Goal: Task Accomplishment & Management: Use online tool/utility

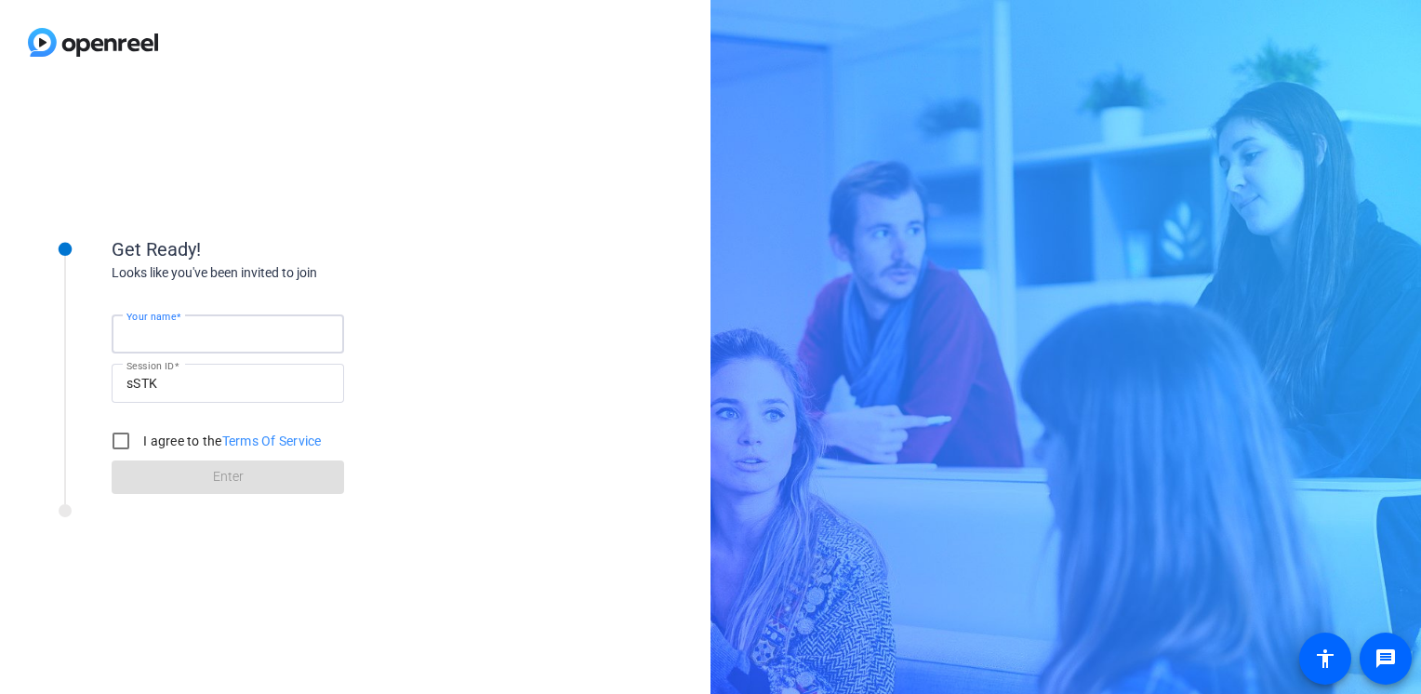
click at [201, 327] on input "Your name" at bounding box center [227, 334] width 203 height 22
type input "[PERSON_NAME]"
click at [121, 439] on input "I agree to the Terms Of Service" at bounding box center [120, 440] width 37 height 37
checkbox input "true"
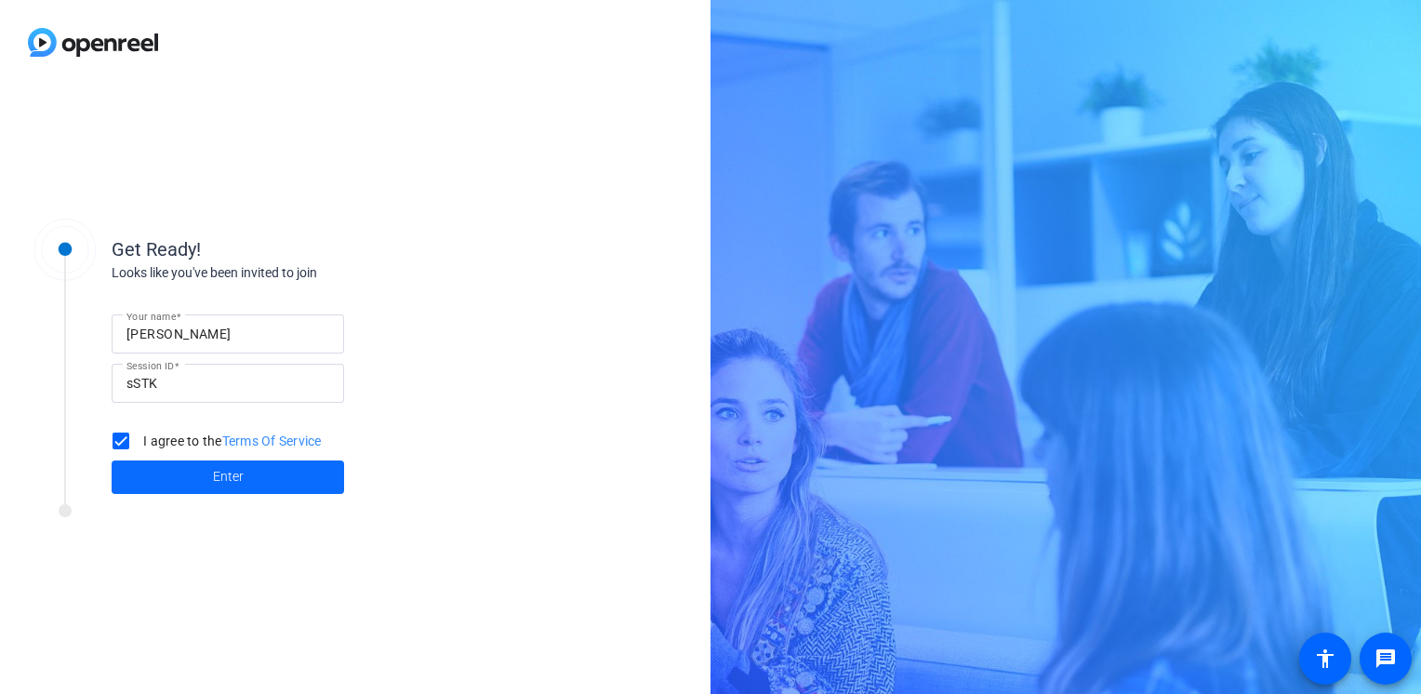
click at [209, 469] on span at bounding box center [228, 477] width 232 height 45
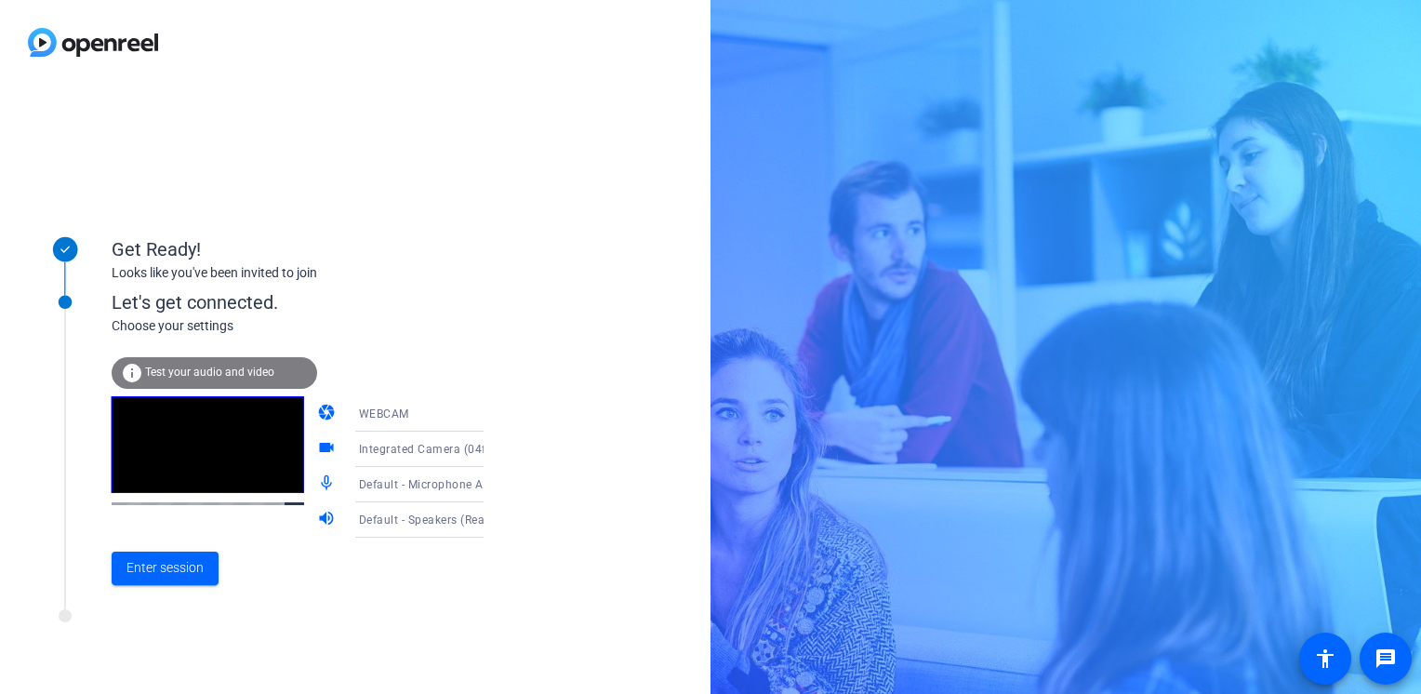
click at [491, 412] on icon at bounding box center [502, 414] width 22 height 22
click at [528, 362] on div at bounding box center [710, 347] width 1421 height 694
click at [181, 566] on span "Enter session" at bounding box center [164, 568] width 77 height 20
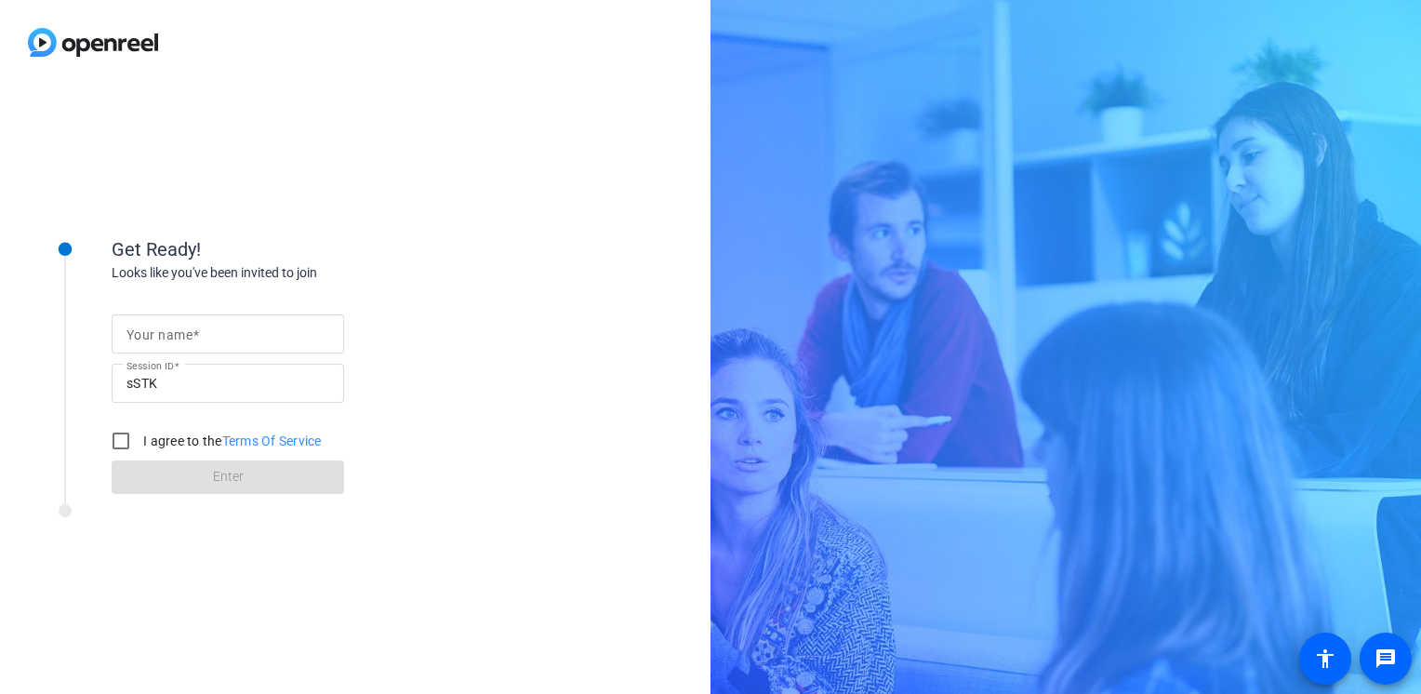
click at [222, 325] on input "Your name" at bounding box center [227, 334] width 203 height 22
type input "[PERSON_NAME]"
click at [114, 429] on input "I agree to the Terms Of Service" at bounding box center [120, 440] width 37 height 37
checkbox input "true"
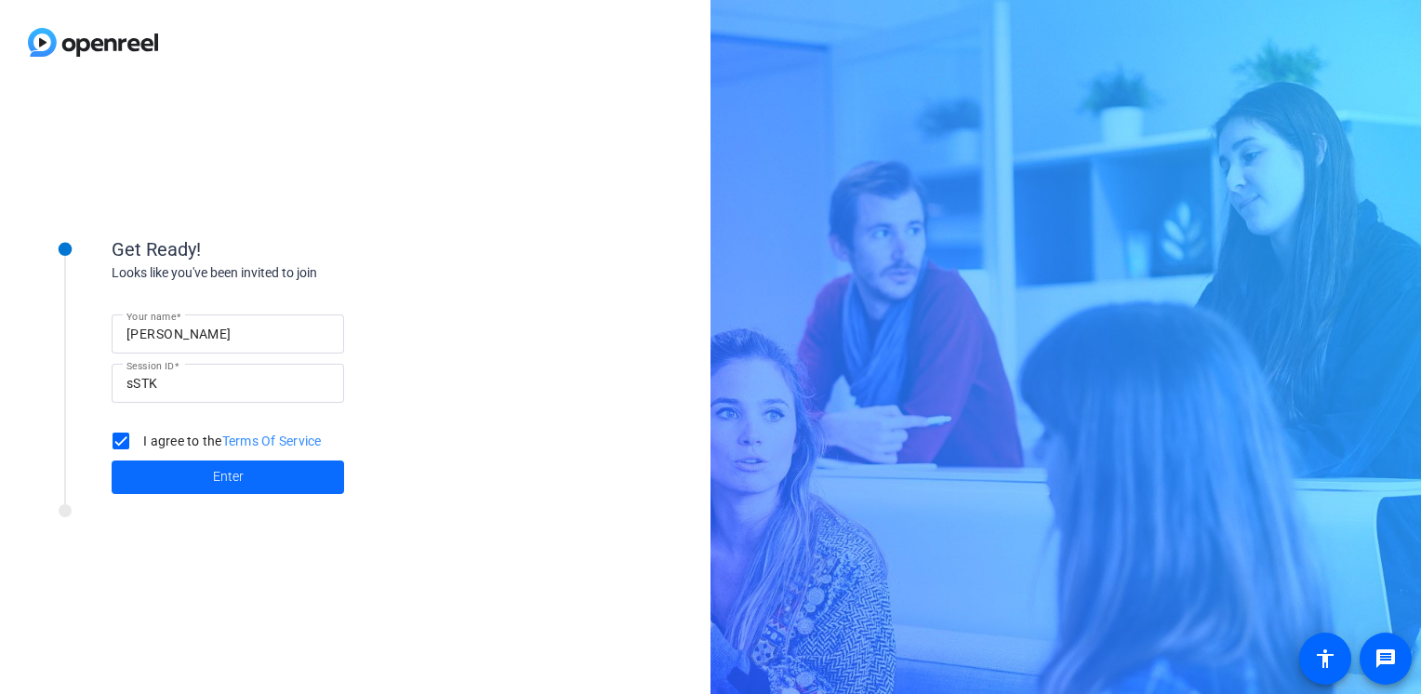
click at [220, 472] on span "Enter" at bounding box center [228, 477] width 31 height 20
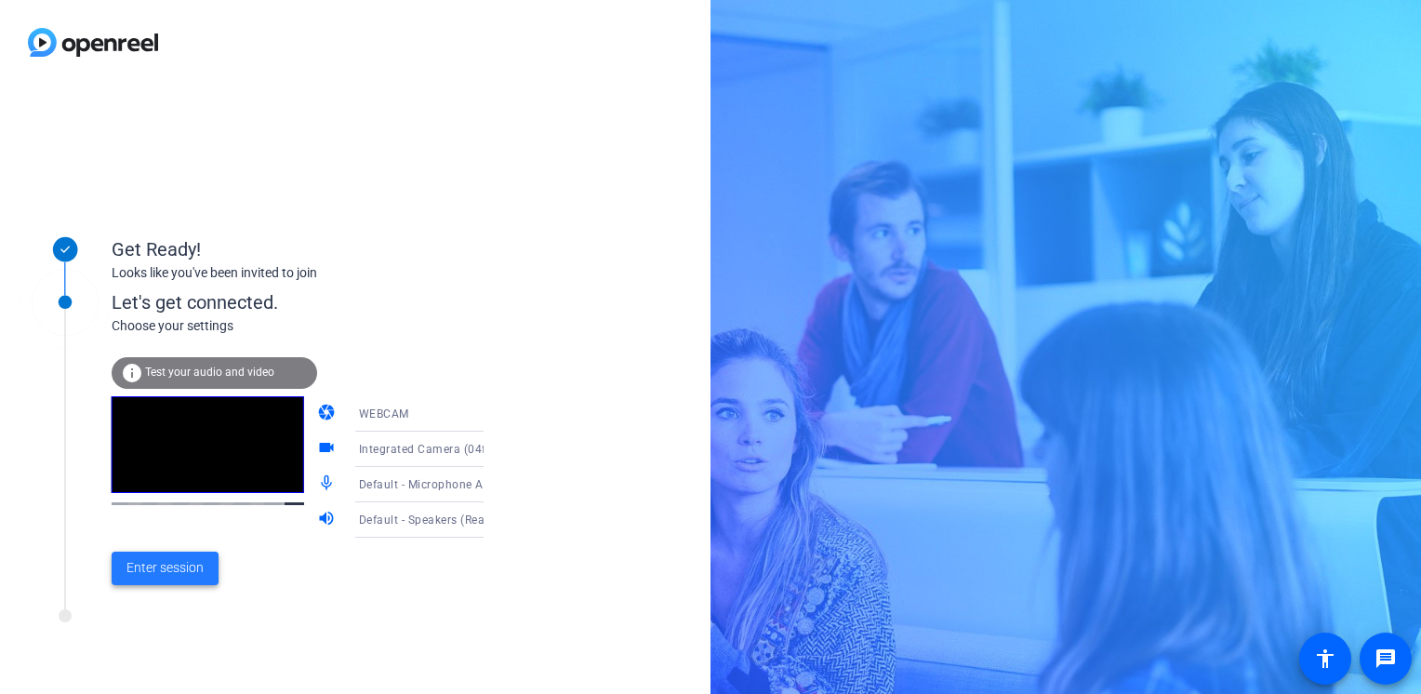
click at [193, 567] on span "Enter session" at bounding box center [164, 568] width 77 height 20
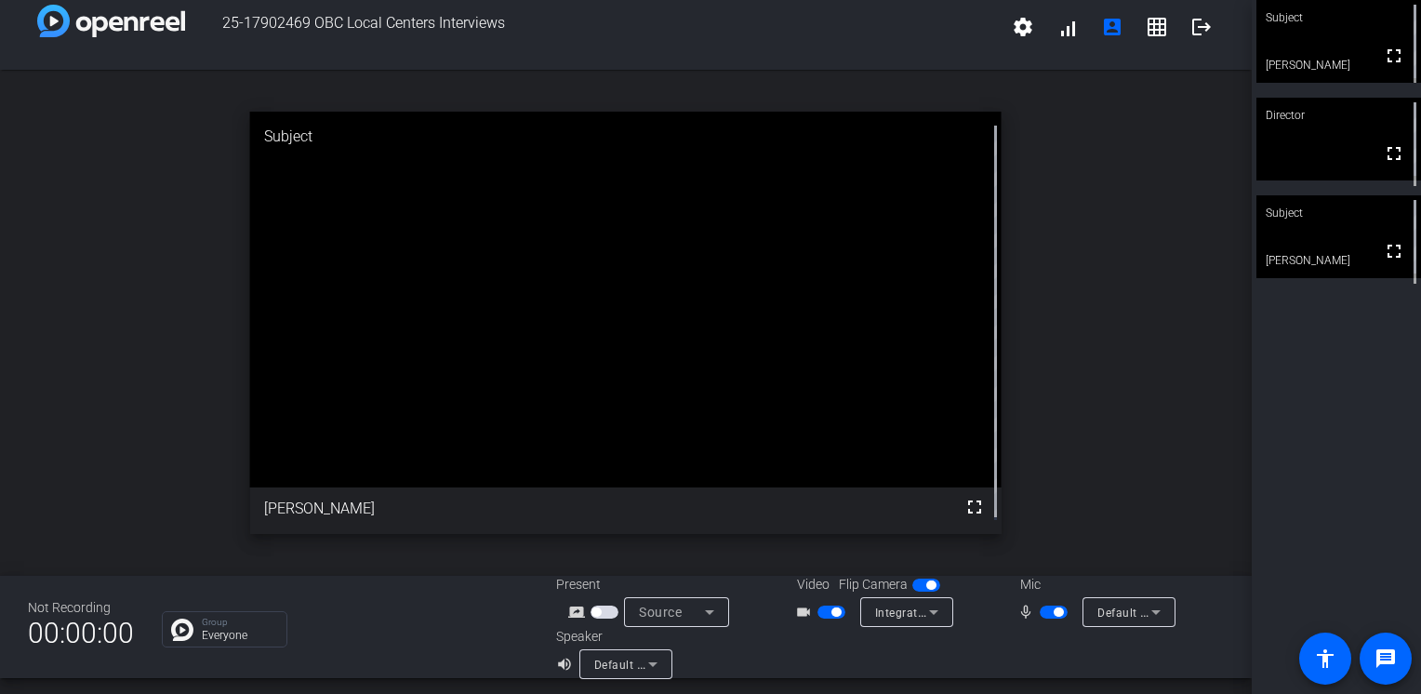
scroll to position [21, 0]
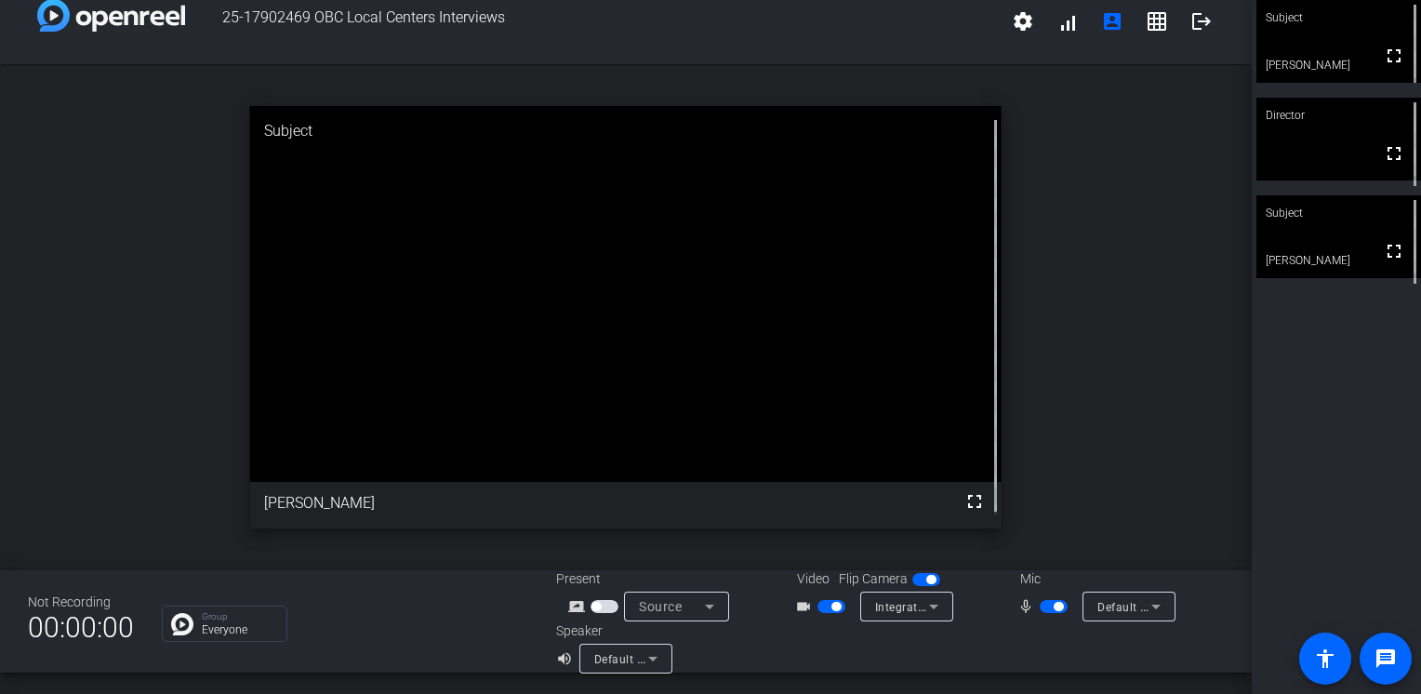
click at [1042, 607] on span "button" at bounding box center [1053, 606] width 28 height 13
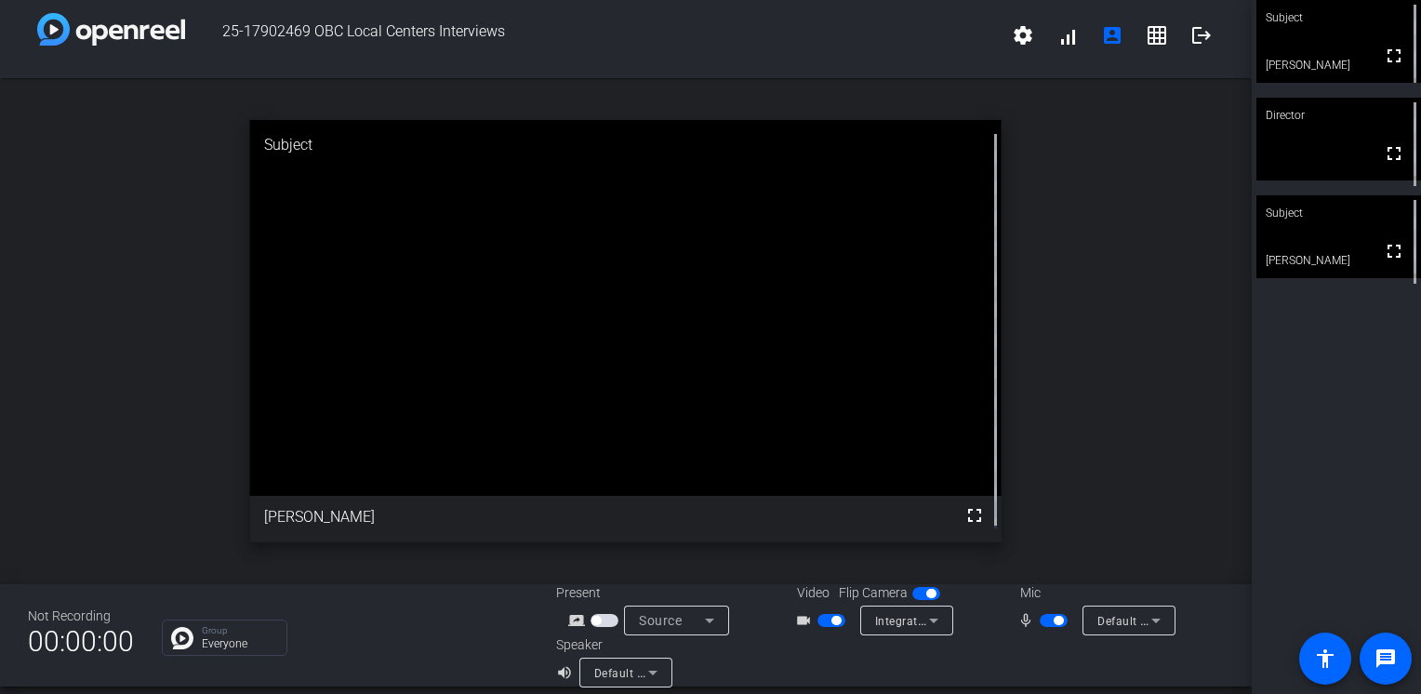
scroll to position [0, 0]
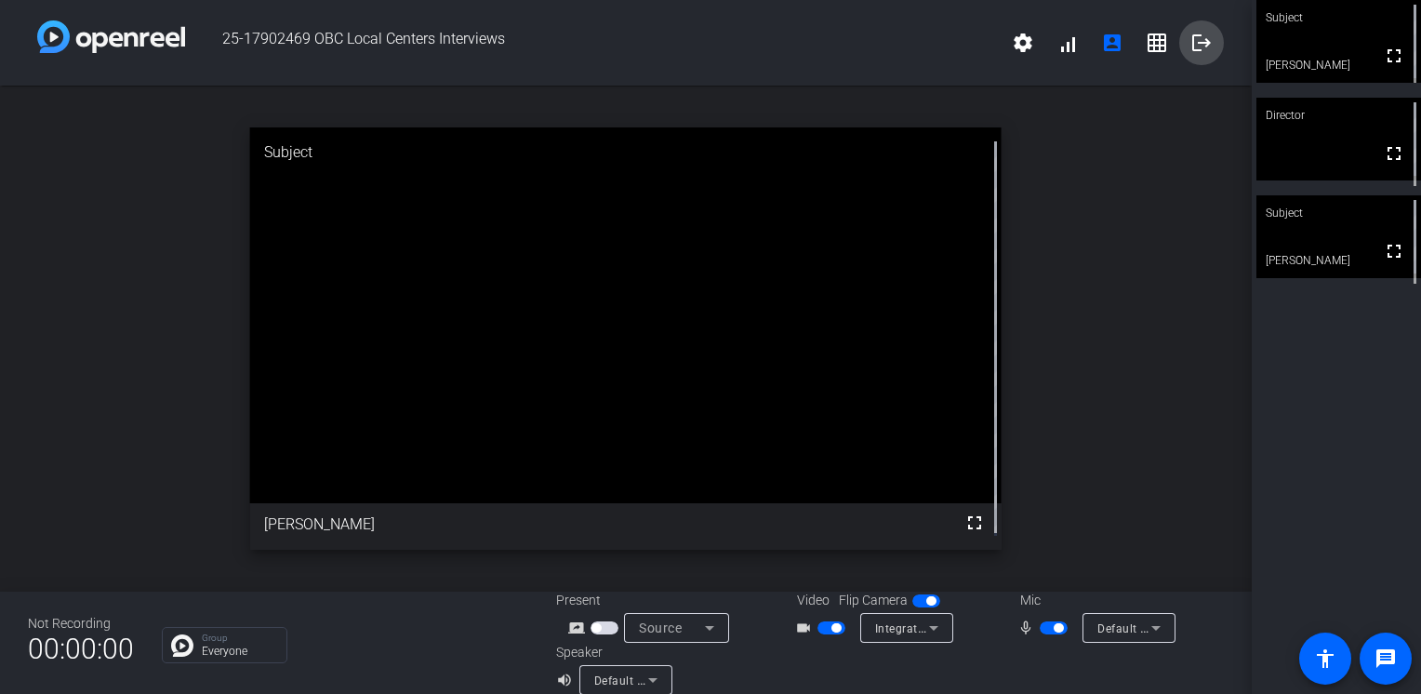
click at [1190, 43] on mat-icon "logout" at bounding box center [1201, 43] width 22 height 22
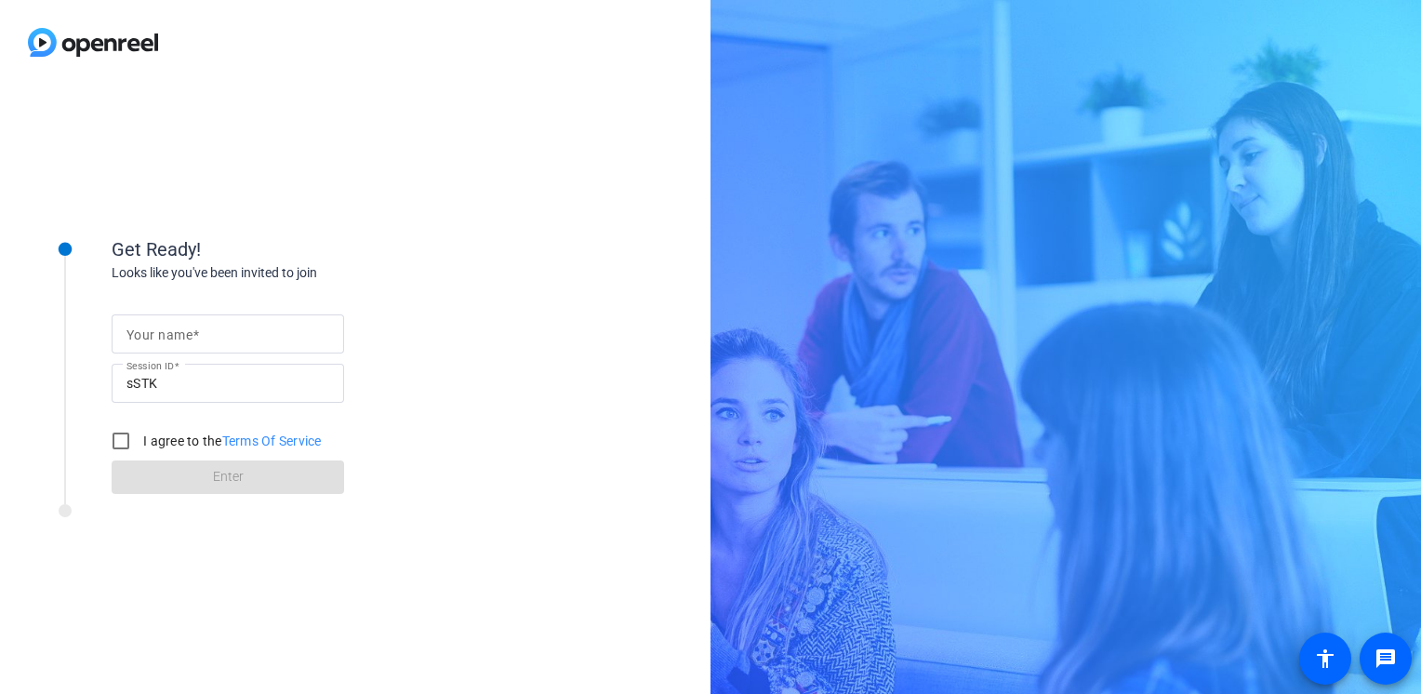
click at [175, 336] on mat-label "Your name" at bounding box center [159, 334] width 66 height 15
click at [175, 336] on input "Your name" at bounding box center [227, 334] width 203 height 22
type input "[PERSON_NAME]"
click at [118, 443] on input "I agree to the Terms Of Service" at bounding box center [120, 440] width 37 height 37
checkbox input "true"
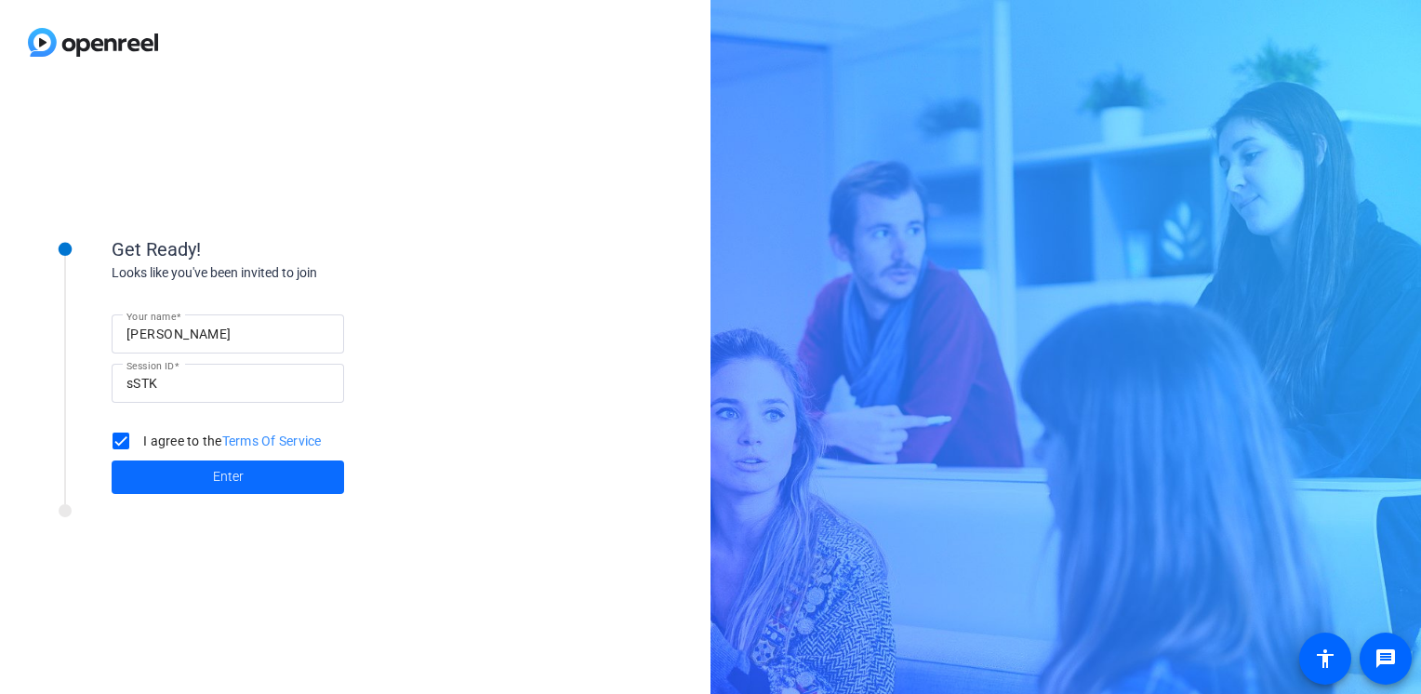
click at [210, 475] on span at bounding box center [228, 477] width 232 height 45
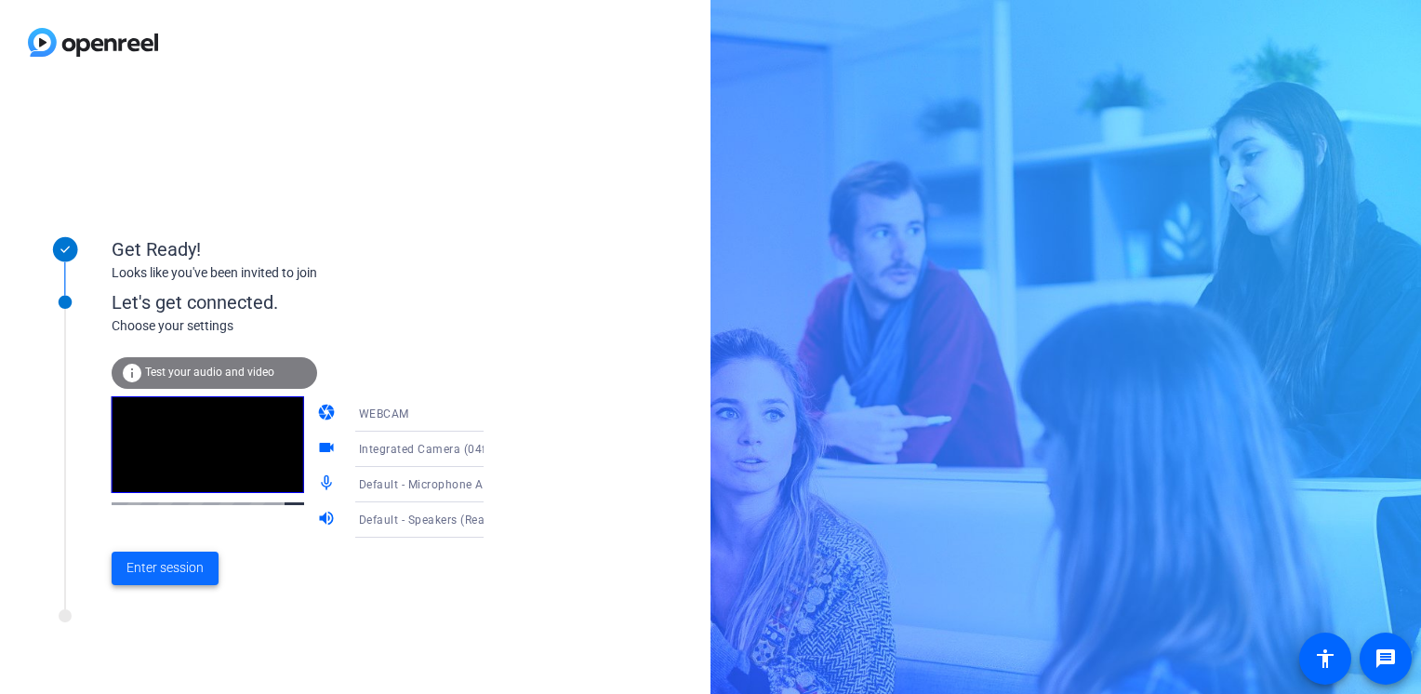
click at [185, 578] on span at bounding box center [165, 568] width 107 height 45
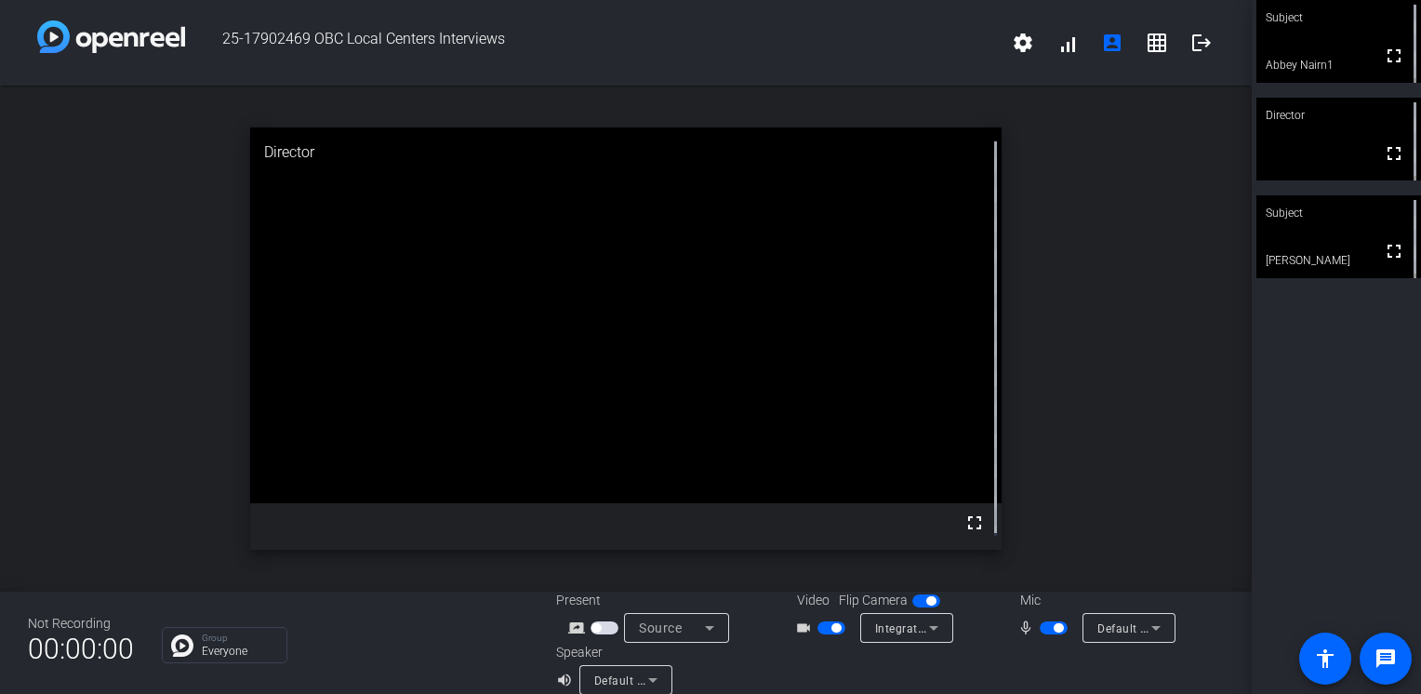
scroll to position [21, 0]
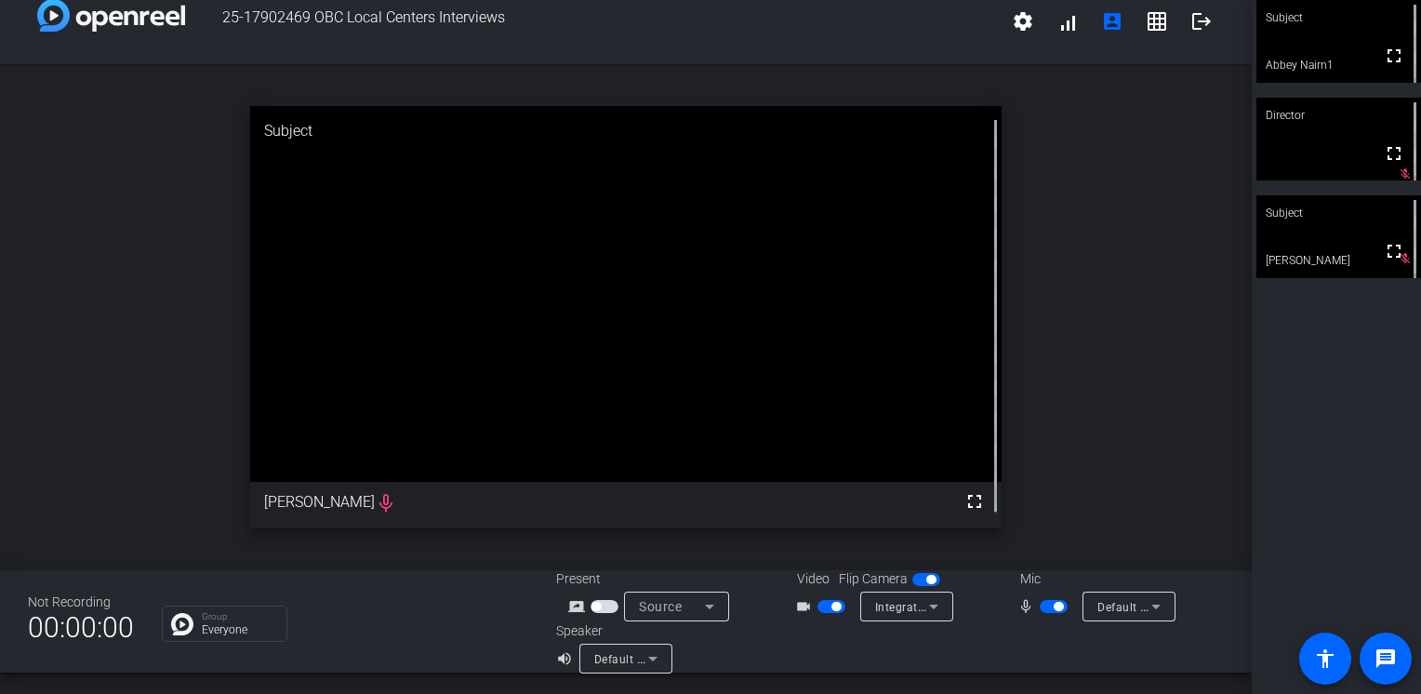
click at [1053, 606] on span "button" at bounding box center [1057, 606] width 9 height 9
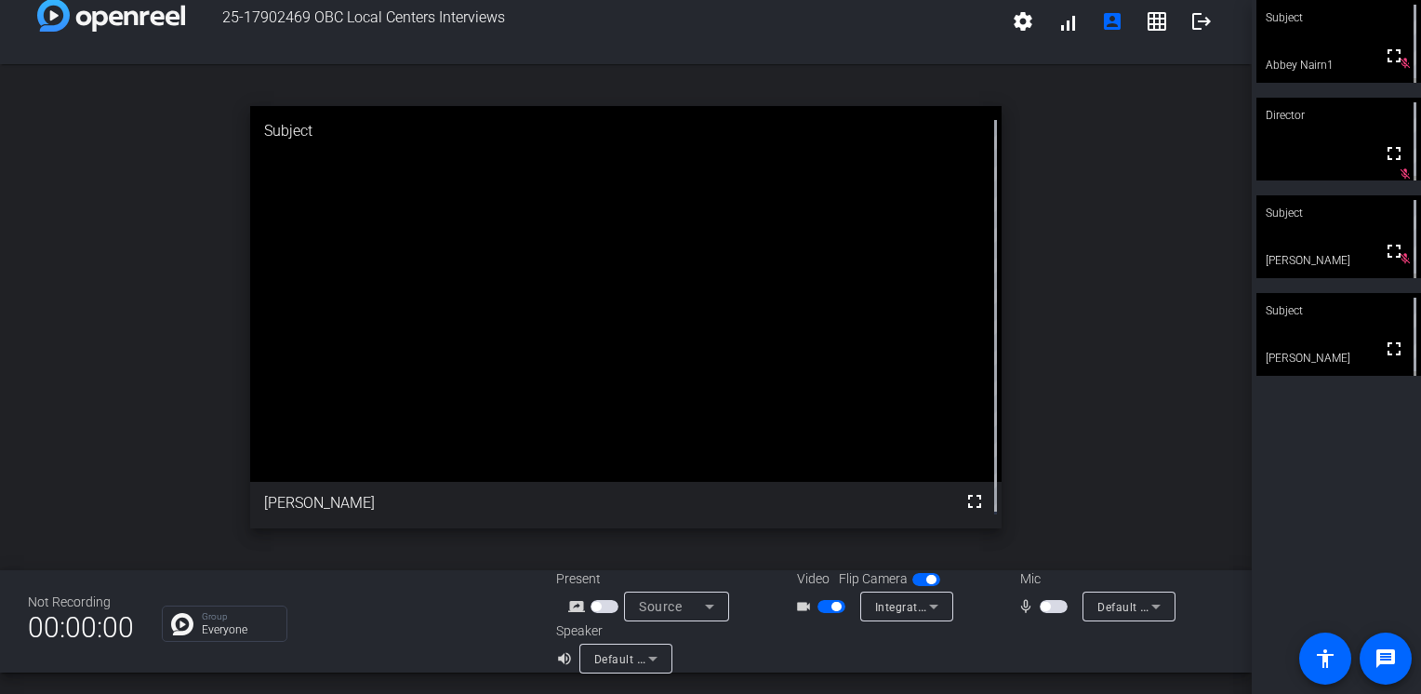
click at [1040, 602] on span "button" at bounding box center [1044, 606] width 9 height 9
click at [1039, 602] on span "button" at bounding box center [1053, 606] width 28 height 13
click at [1391, 360] on mat-icon "fullscreen" at bounding box center [1393, 348] width 22 height 22
click at [1041, 608] on span "button" at bounding box center [1044, 606] width 9 height 9
click at [1041, 604] on span "button" at bounding box center [1053, 606] width 28 height 13
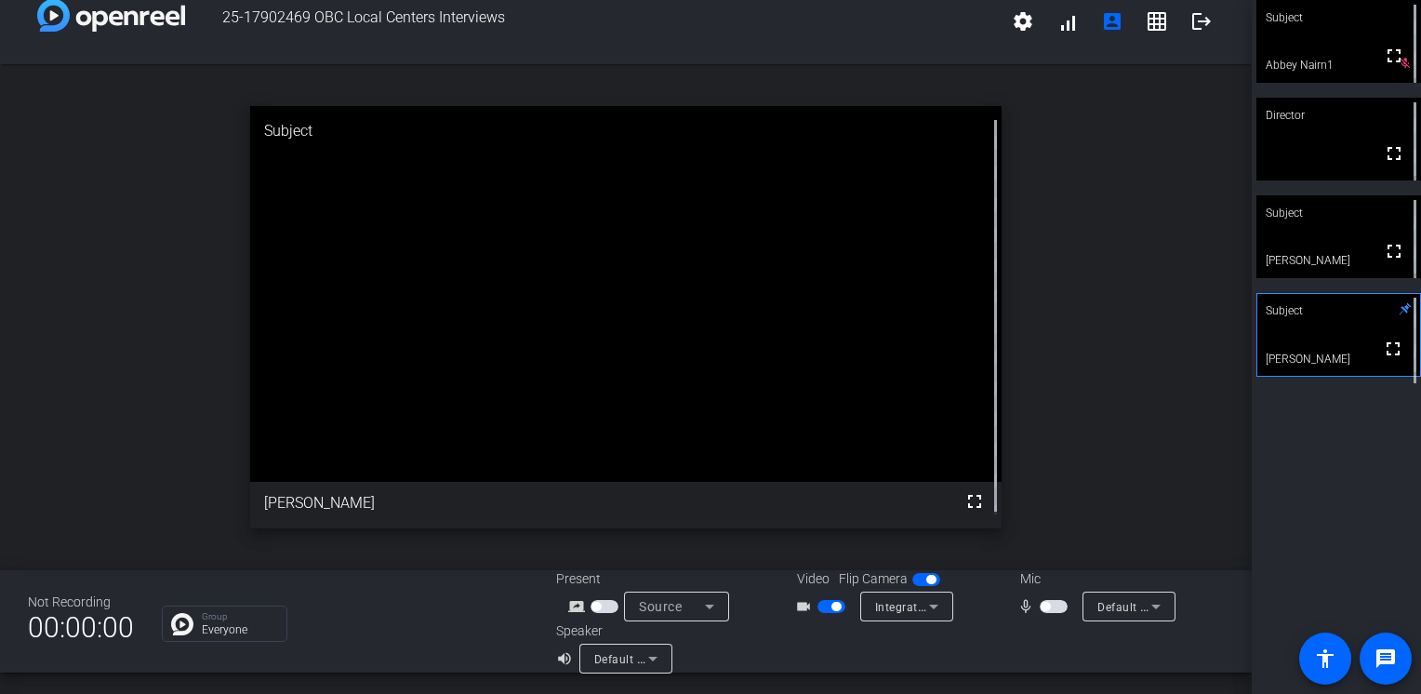
click at [1046, 602] on span "button" at bounding box center [1053, 606] width 28 height 13
click at [1053, 606] on span "button" at bounding box center [1057, 606] width 9 height 9
click at [1051, 604] on span "button" at bounding box center [1053, 606] width 28 height 13
click at [1193, 15] on mat-icon "logout" at bounding box center [1201, 21] width 22 height 22
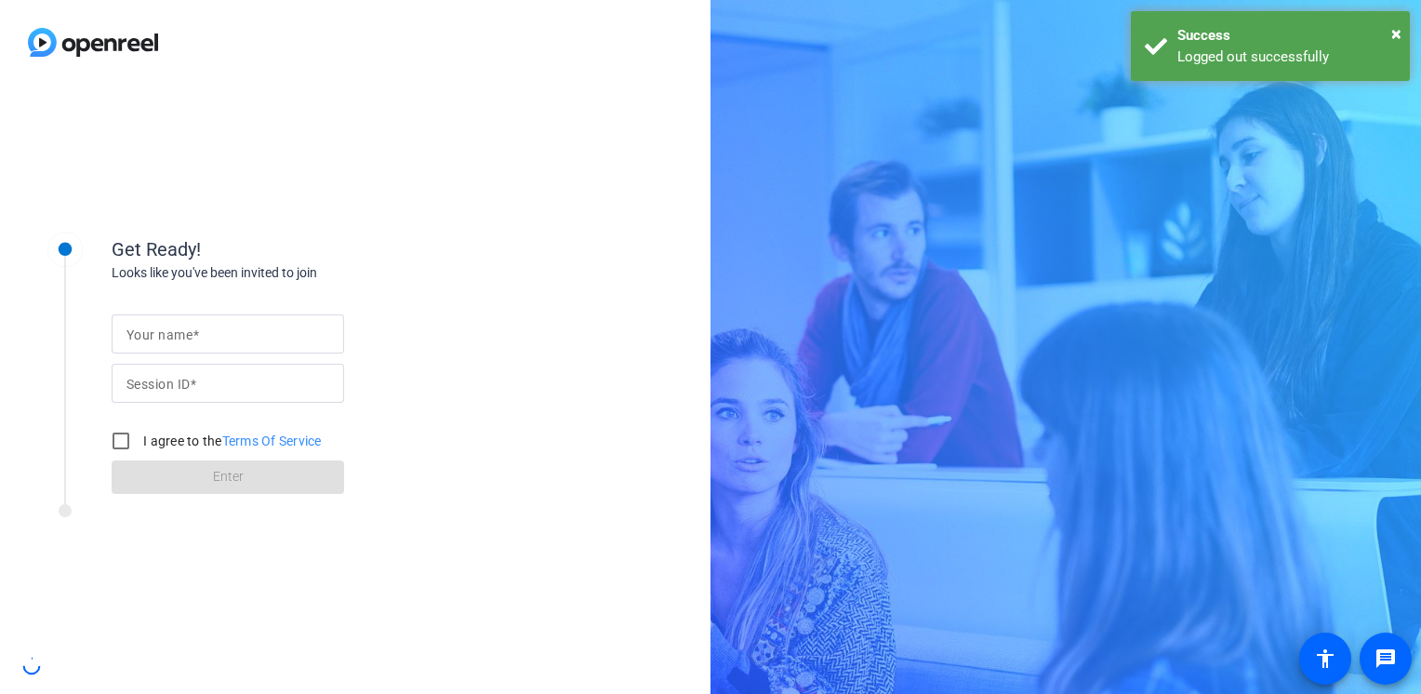
click at [1193, 19] on div "× Success Logged out successfully" at bounding box center [1270, 46] width 279 height 70
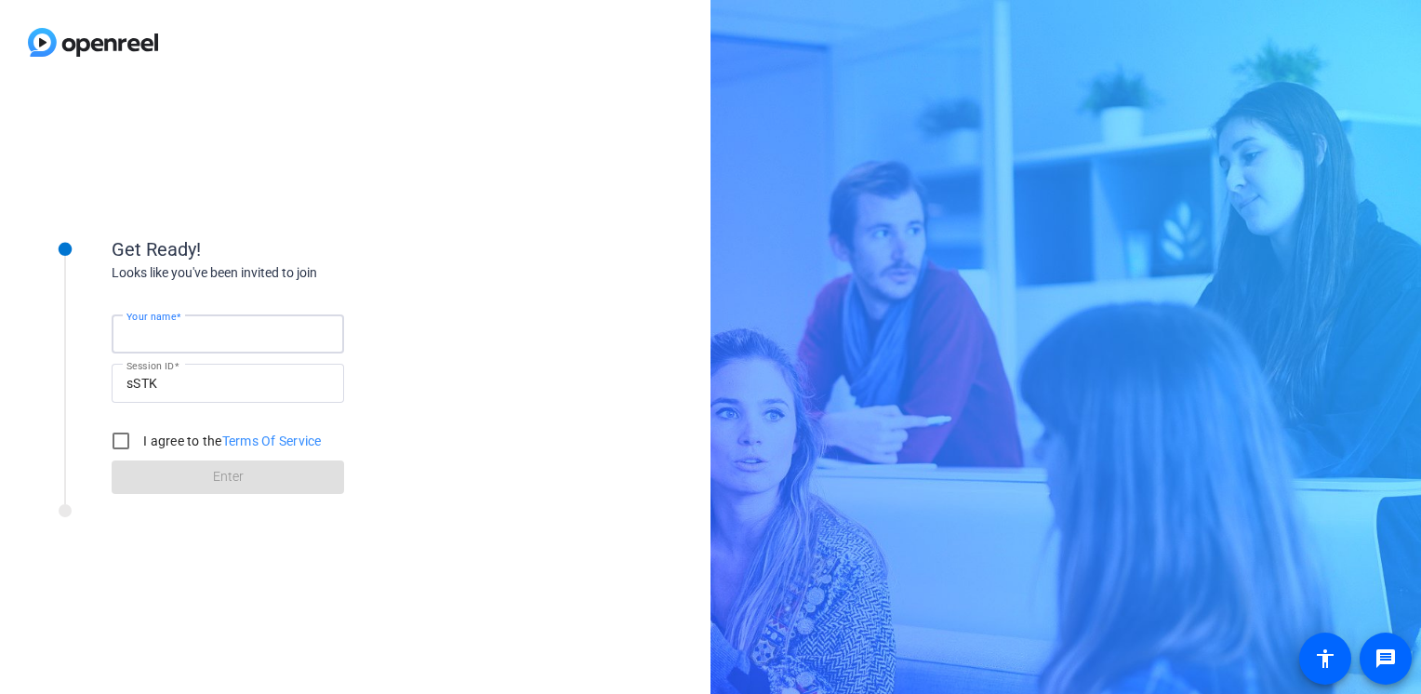
click at [215, 339] on input "Your name" at bounding box center [227, 334] width 203 height 22
type input "[PERSON_NAME]"
click at [113, 445] on input "I agree to the Terms Of Service" at bounding box center [120, 440] width 37 height 37
checkbox input "true"
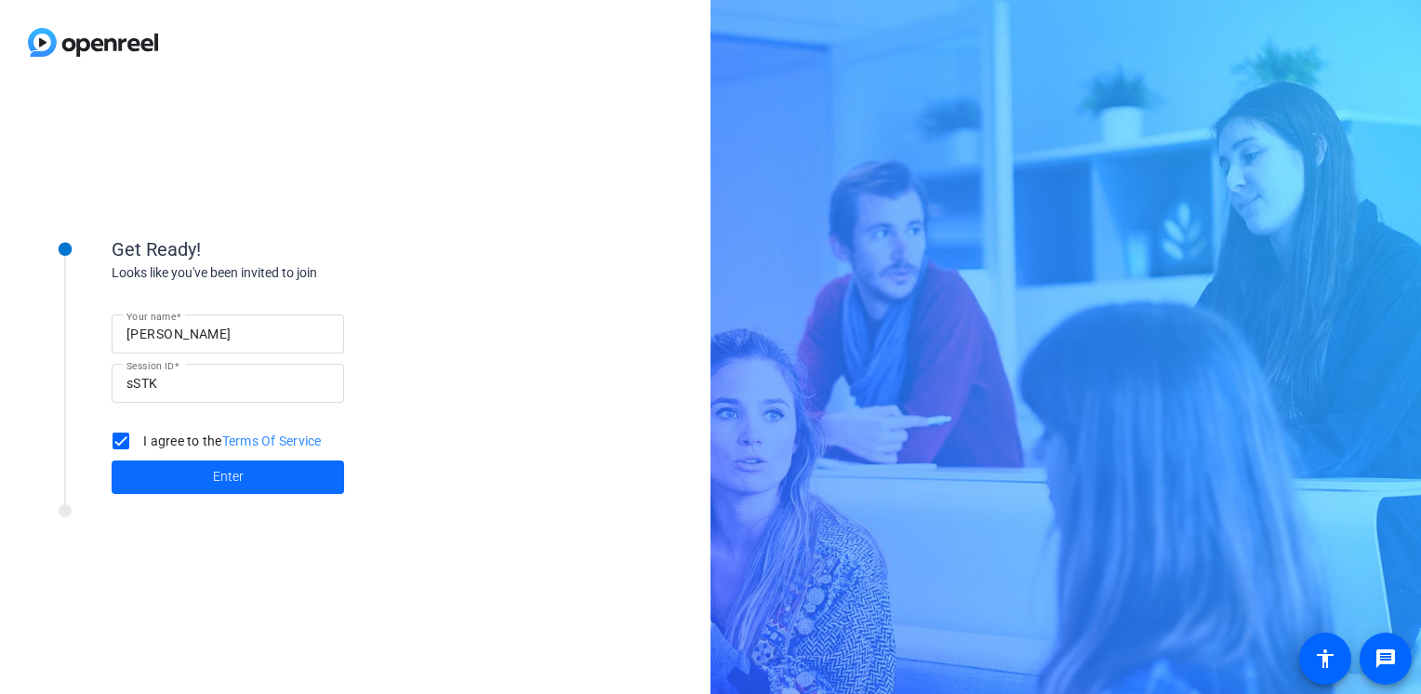
click at [207, 471] on span at bounding box center [228, 477] width 232 height 45
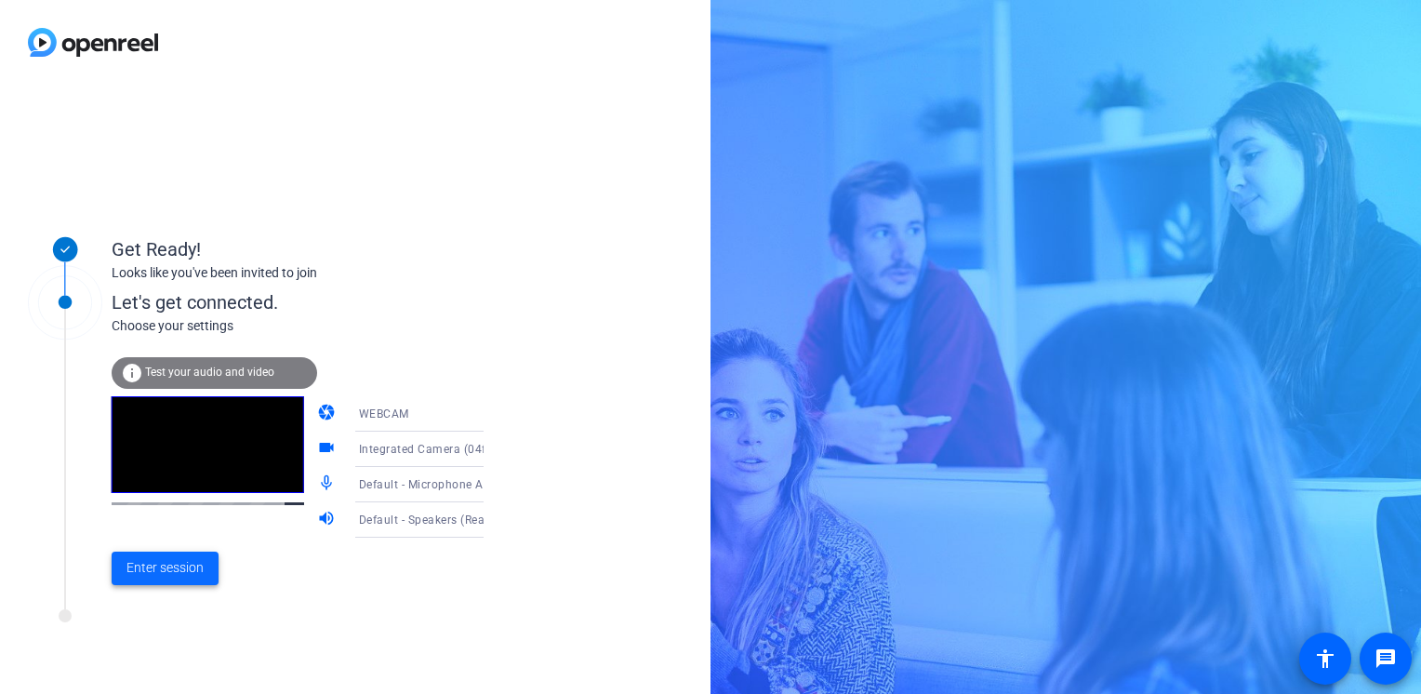
click at [197, 572] on span "Enter session" at bounding box center [164, 568] width 77 height 20
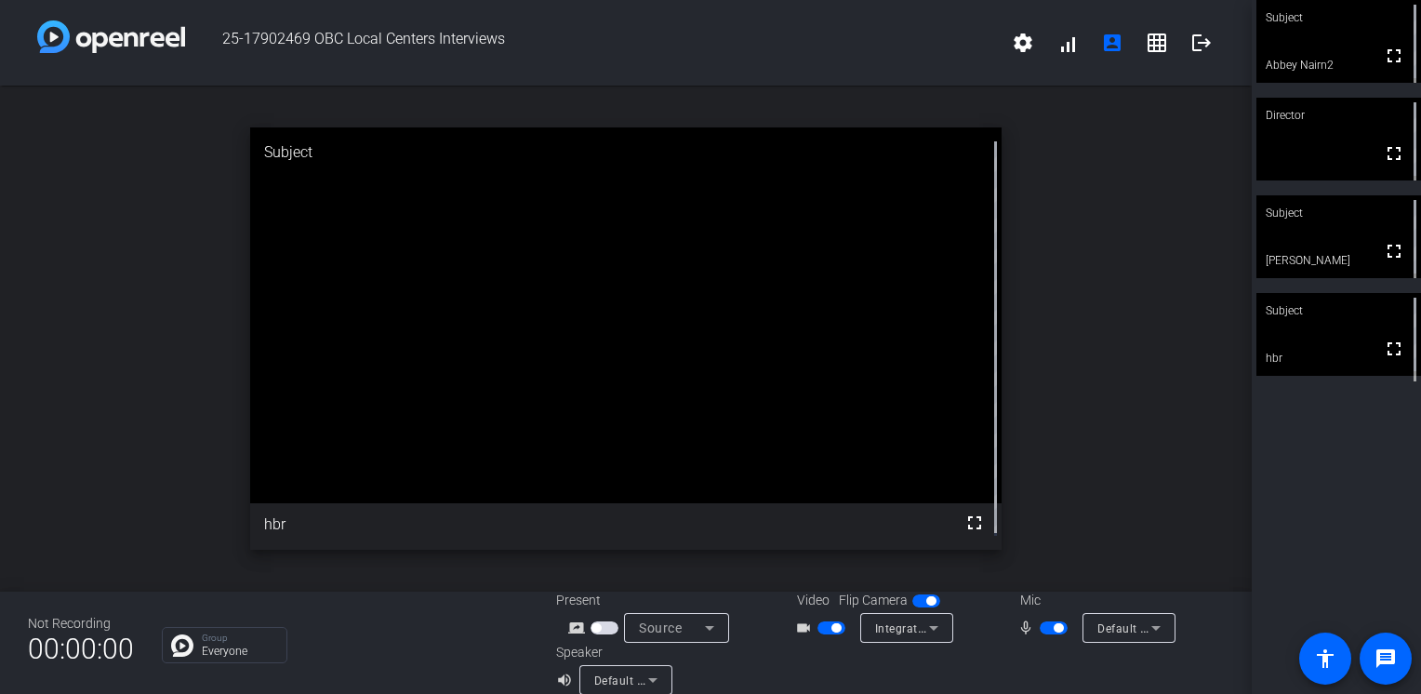
click at [1048, 633] on span "button" at bounding box center [1053, 627] width 28 height 13
click at [1041, 630] on span "button" at bounding box center [1044, 627] width 9 height 9
click at [1053, 623] on span "button" at bounding box center [1057, 627] width 9 height 9
click at [1046, 631] on span "button" at bounding box center [1053, 627] width 28 height 13
click at [1053, 630] on span "button" at bounding box center [1057, 627] width 9 height 9
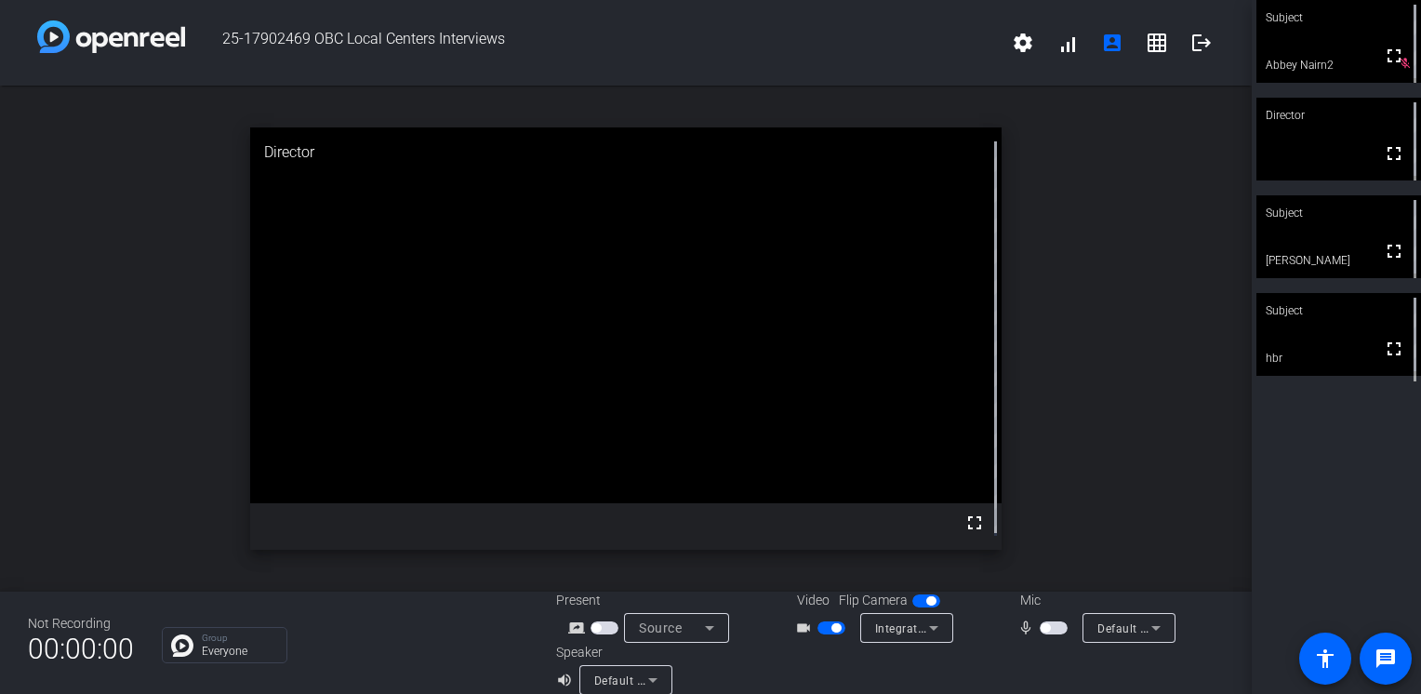
click at [1046, 626] on span "button" at bounding box center [1053, 627] width 28 height 13
click at [1190, 34] on mat-icon "logout" at bounding box center [1201, 43] width 22 height 22
